Goal: Transaction & Acquisition: Download file/media

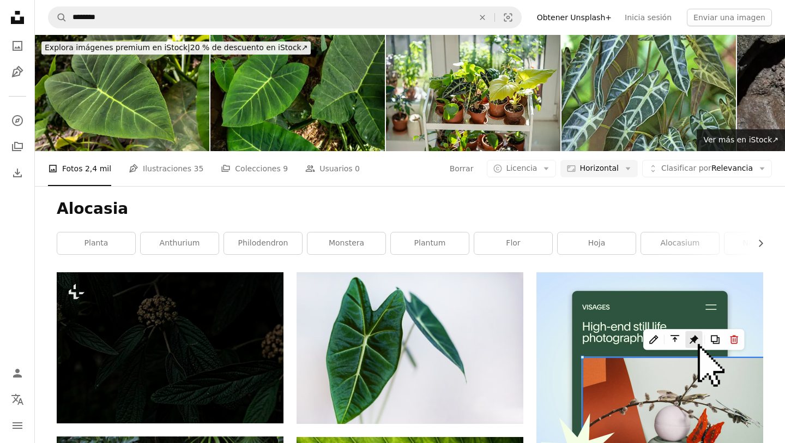
scroll to position [667, 0]
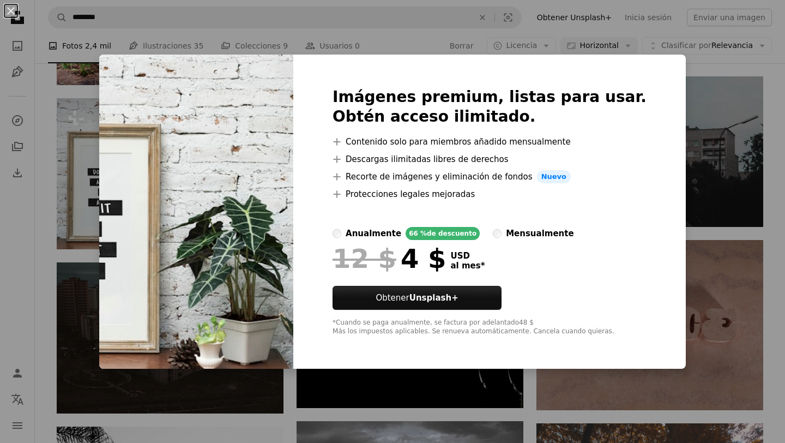
click at [682, 60] on div "An X shape Imágenes premium, listas para usar. Obtén acceso ilimitado. A plus s…" at bounding box center [392, 221] width 785 height 443
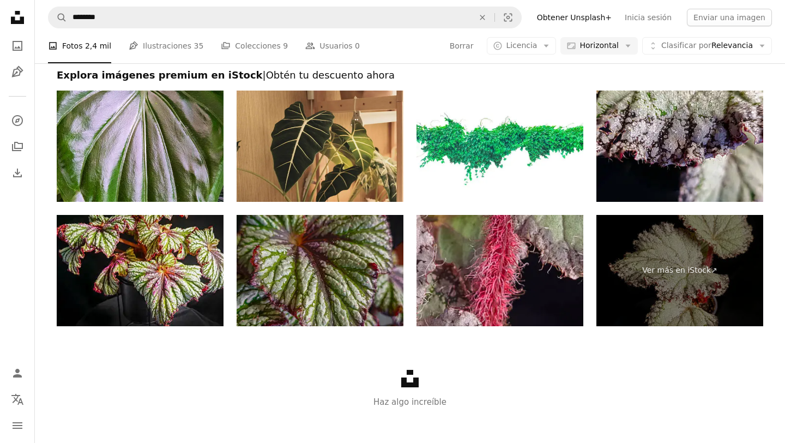
scroll to position [1644, 0]
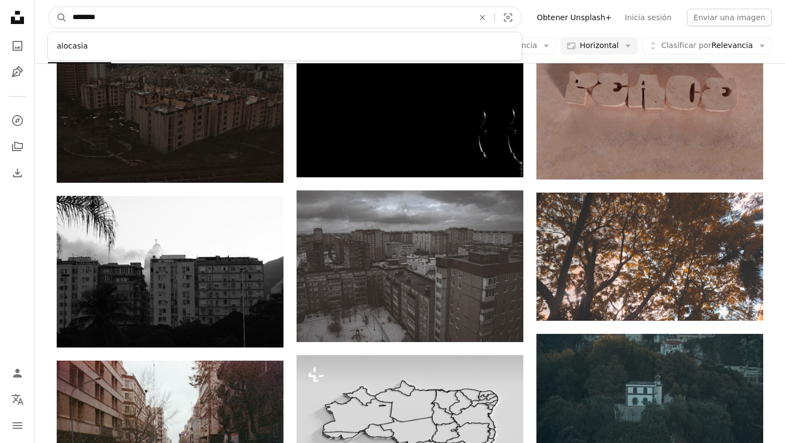
drag, startPoint x: 220, startPoint y: 13, endPoint x: 77, endPoint y: -1, distance: 143.4
click at [77, 0] on html "Unsplash logo Página de inicio de Unsplash A photo Pen Tool A compass A stack o…" at bounding box center [392, 146] width 785 height 2087
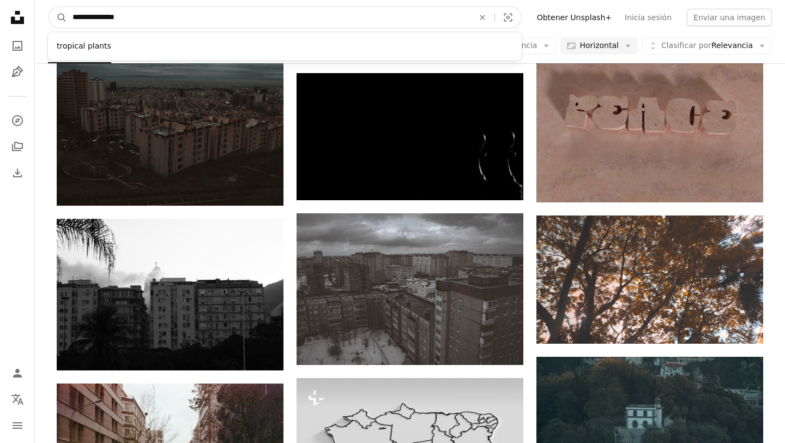
type input "**********"
click at [49, 7] on button "A magnifying glass" at bounding box center [58, 17] width 19 height 21
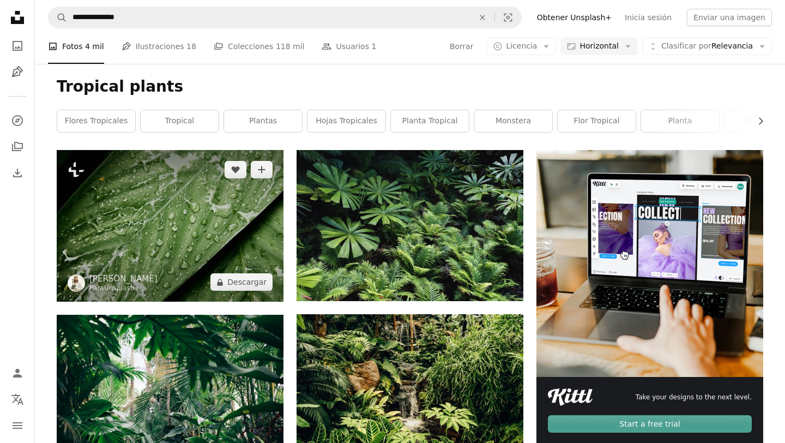
scroll to position [137, 0]
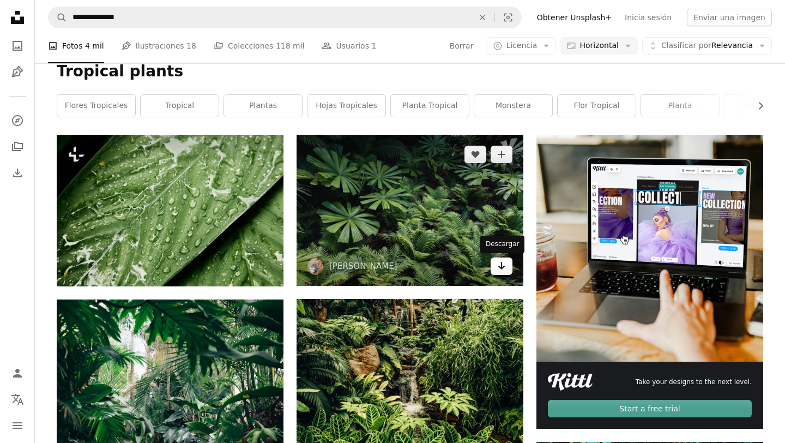
click at [503, 267] on icon "Descargar" at bounding box center [501, 266] width 7 height 8
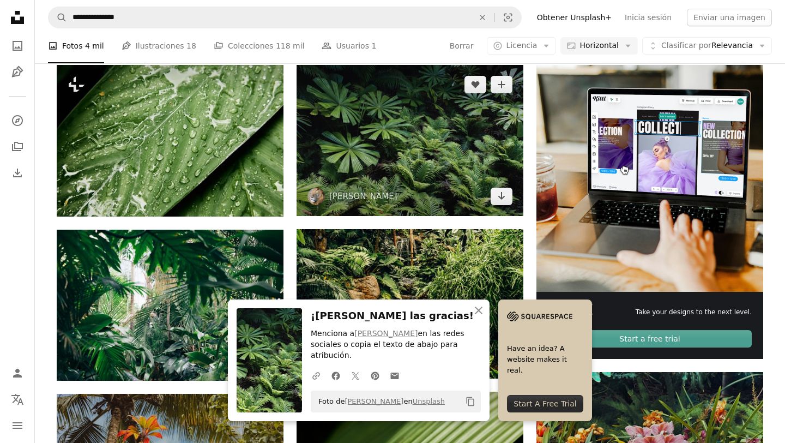
scroll to position [214, 0]
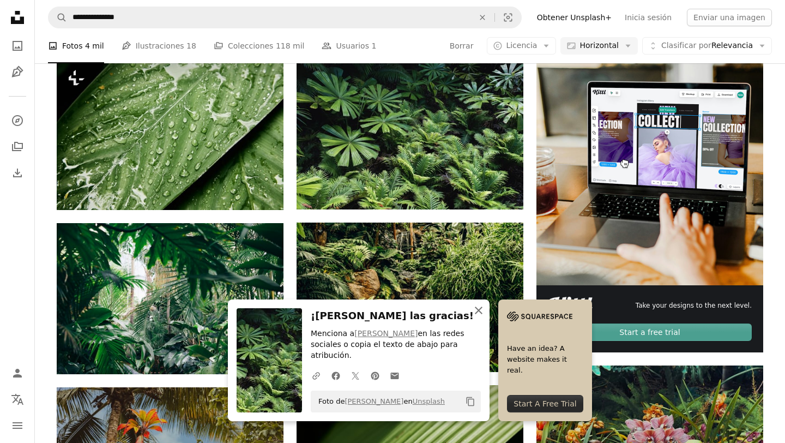
click at [477, 314] on icon "button" at bounding box center [479, 310] width 8 height 8
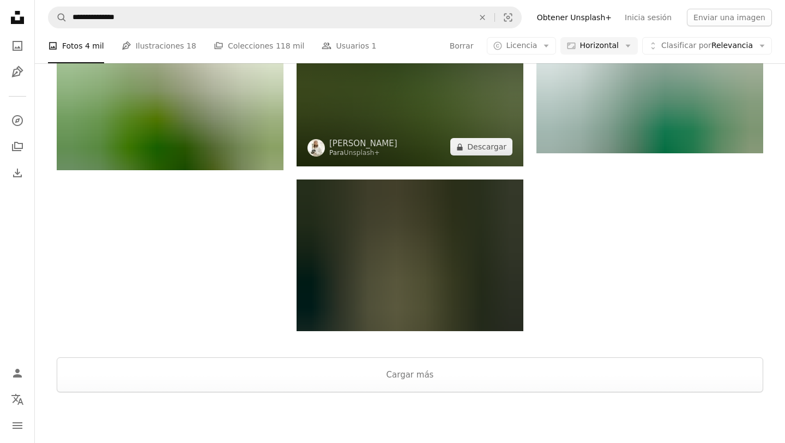
scroll to position [1240, 0]
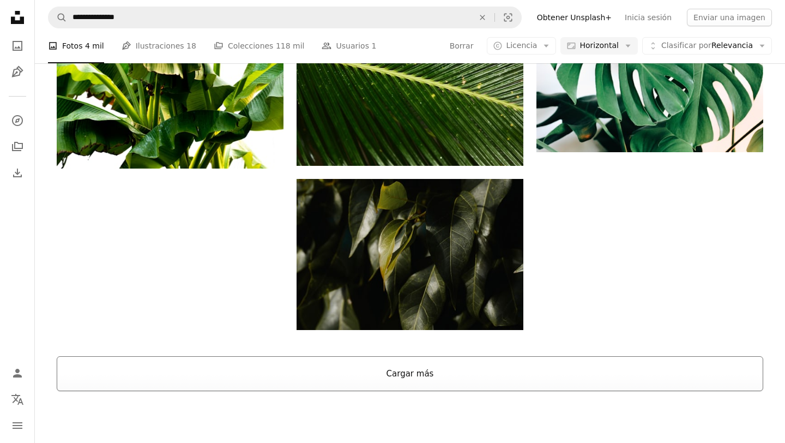
click at [414, 372] on button "Cargar más" at bounding box center [410, 373] width 706 height 35
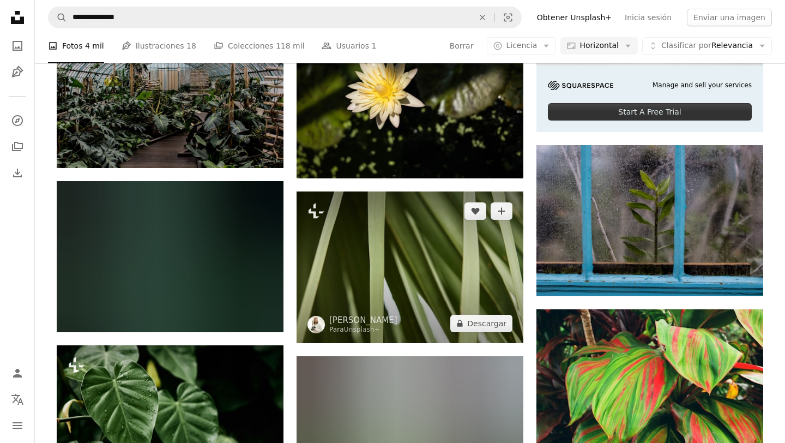
scroll to position [3050, 0]
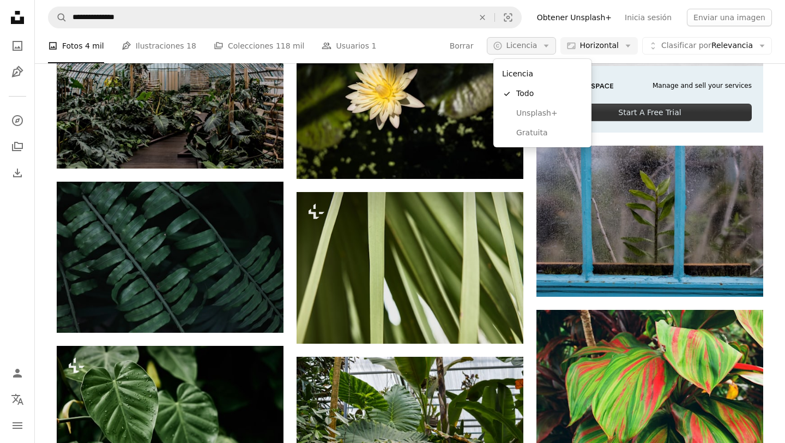
click at [537, 45] on span "Licencia" at bounding box center [521, 45] width 31 height 9
click at [536, 129] on span "Gratuita" at bounding box center [549, 133] width 66 height 11
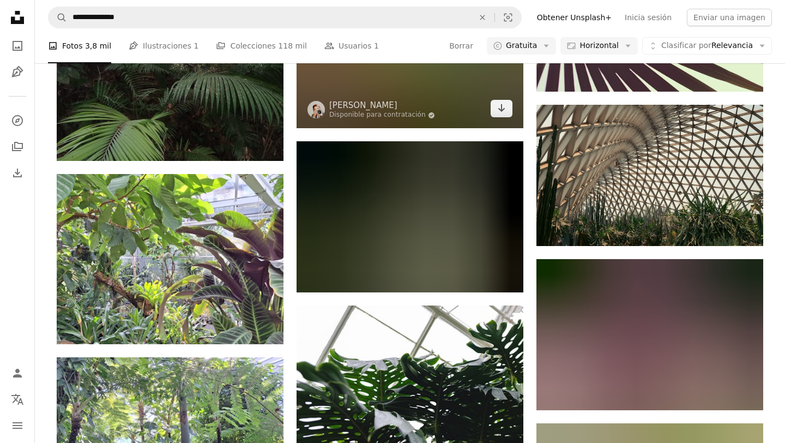
scroll to position [4361, 0]
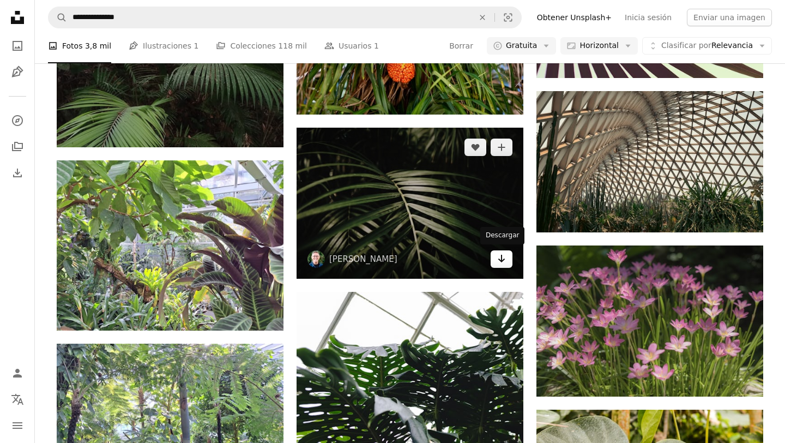
click at [497, 257] on icon "Arrow pointing down" at bounding box center [501, 258] width 9 height 13
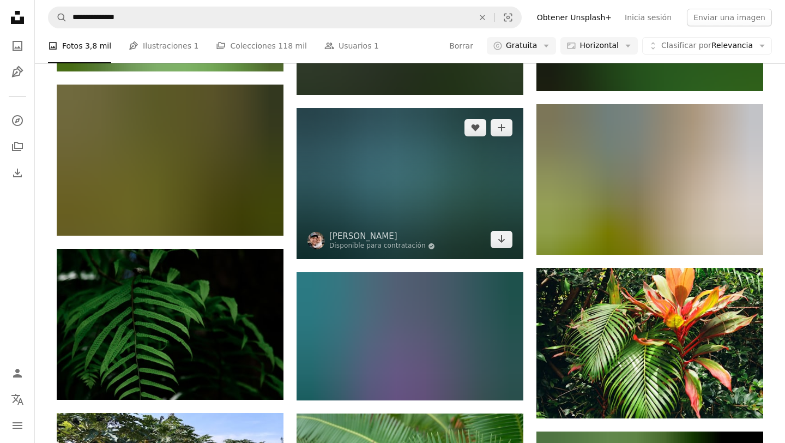
scroll to position [8278, 0]
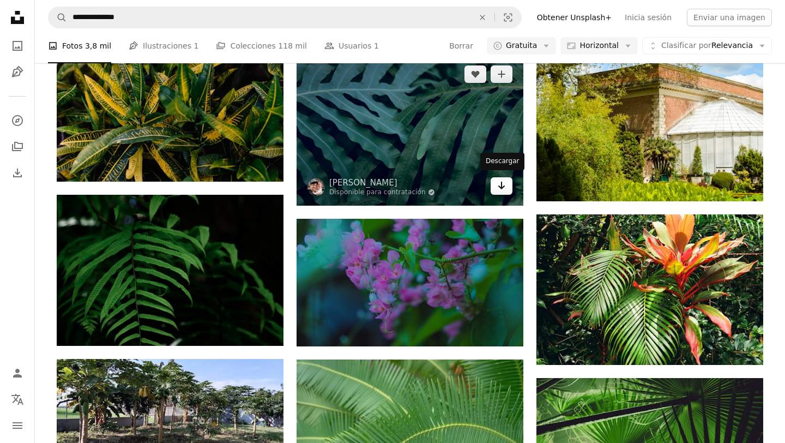
click at [498, 187] on icon "Arrow pointing down" at bounding box center [501, 185] width 9 height 13
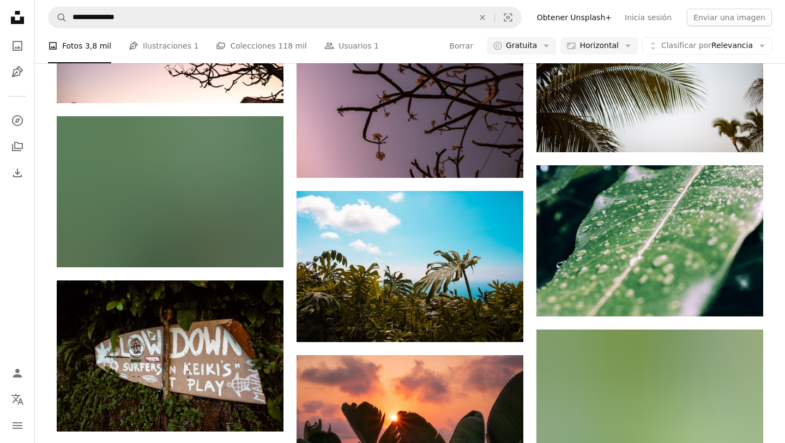
scroll to position [10314, 0]
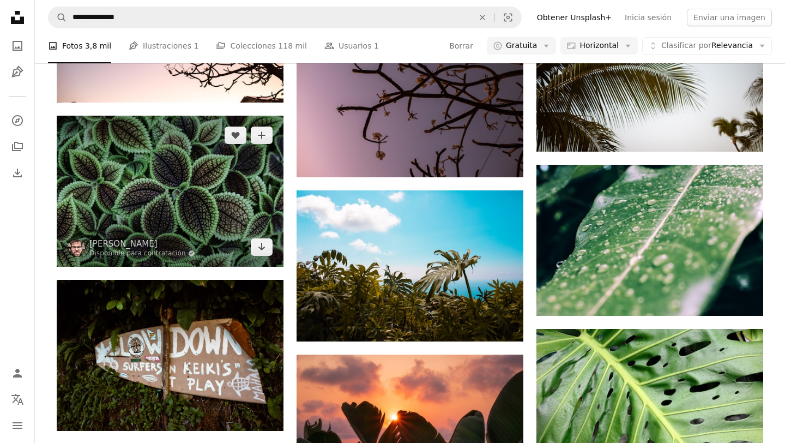
click at [247, 179] on img at bounding box center [170, 191] width 227 height 151
click at [265, 240] on icon "Arrow pointing down" at bounding box center [261, 246] width 9 height 13
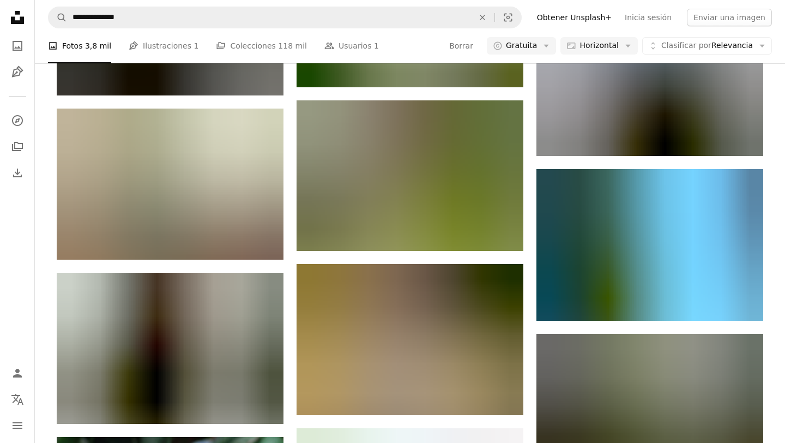
scroll to position [11677, 0]
